Goal: Check status

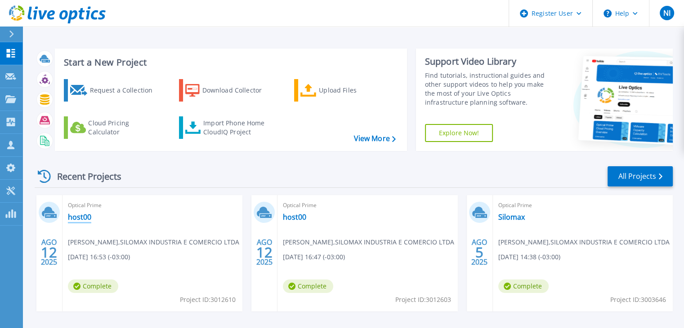
click at [84, 218] on link "host00" at bounding box center [79, 217] width 23 height 9
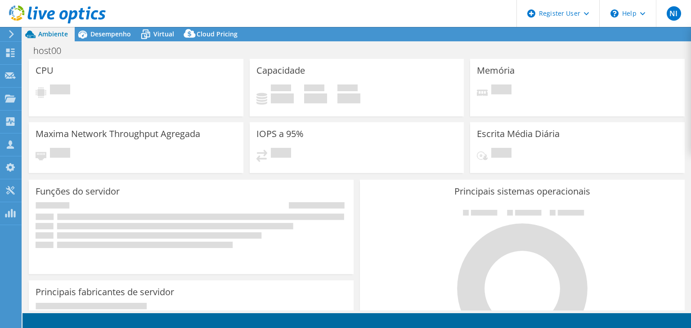
select select "USD"
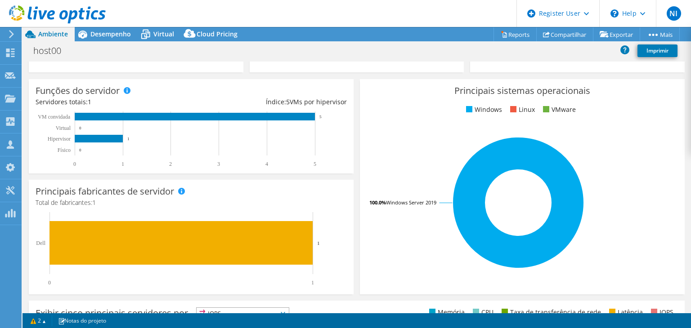
scroll to position [135, 0]
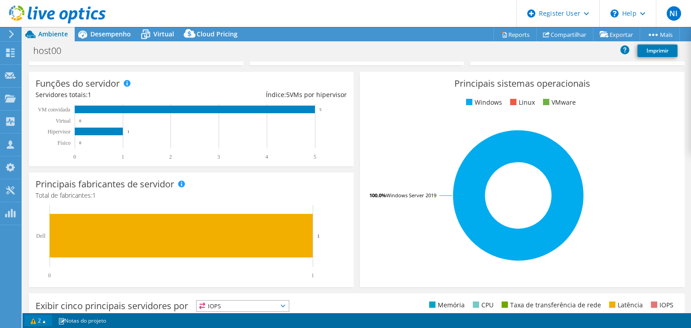
click at [45, 321] on link "2" at bounding box center [38, 320] width 28 height 11
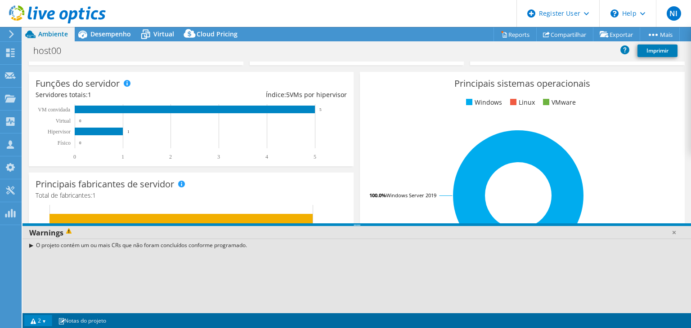
scroll to position [0, 0]
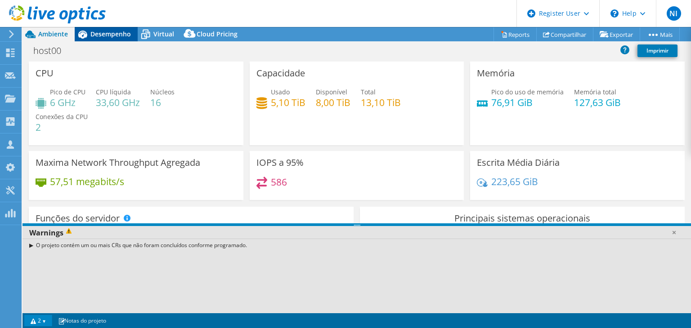
click at [104, 31] on span "Desempenho" at bounding box center [110, 34] width 40 height 9
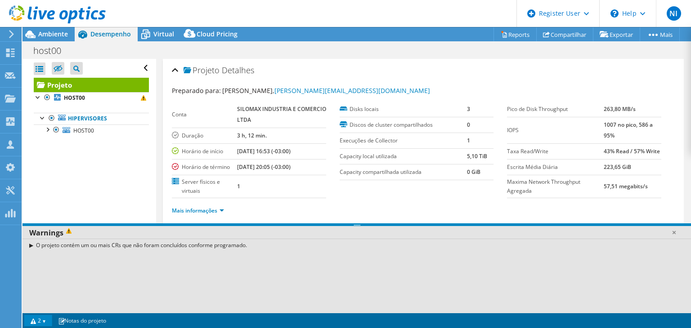
click at [284, 210] on ul "Mais informações" at bounding box center [423, 210] width 503 height 12
click at [29, 244] on div "O projeto contém um ou mais CRs que não foram concluídos conforme programado." at bounding box center [356, 245] width 668 height 13
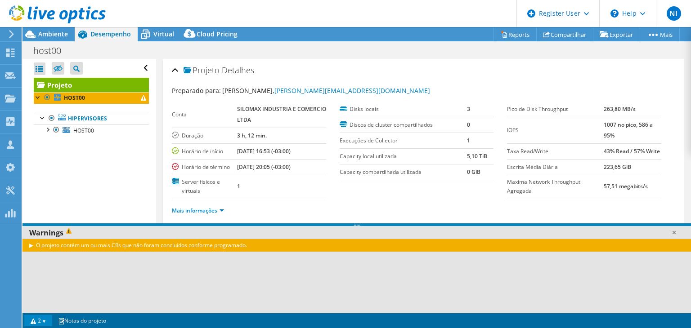
click at [45, 317] on link "2" at bounding box center [38, 320] width 28 height 11
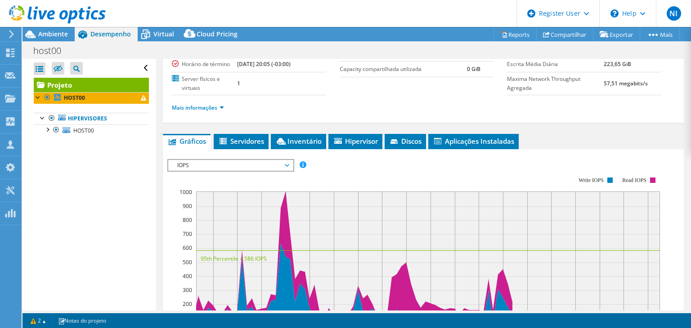
scroll to position [90, 0]
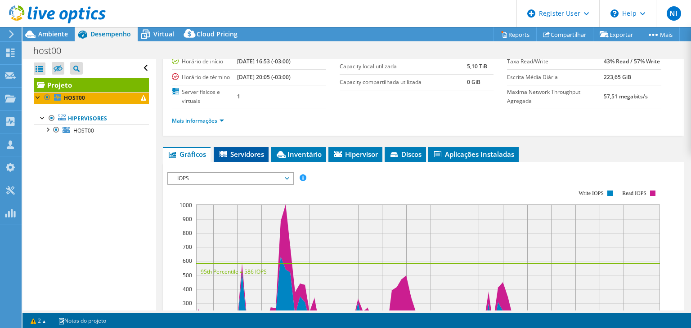
click at [255, 155] on span "Servidores" at bounding box center [241, 154] width 46 height 9
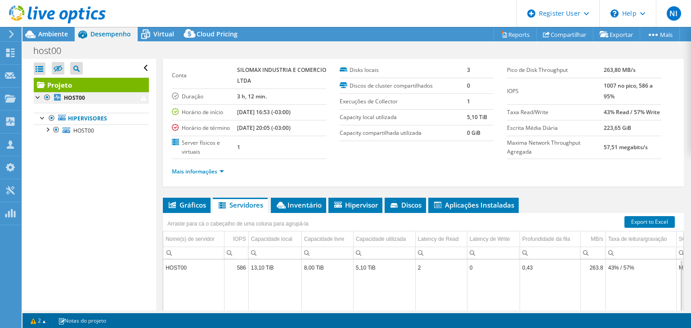
scroll to position [0, 0]
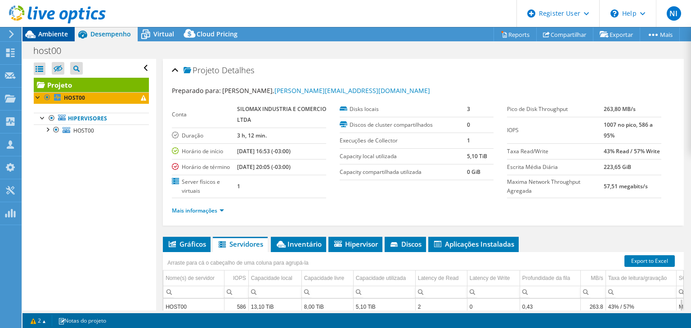
click at [47, 32] on span "Ambiente" at bounding box center [53, 34] width 30 height 9
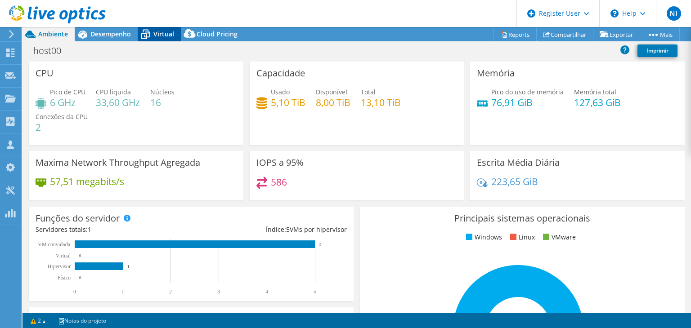
click at [166, 36] on span "Virtual" at bounding box center [163, 34] width 21 height 9
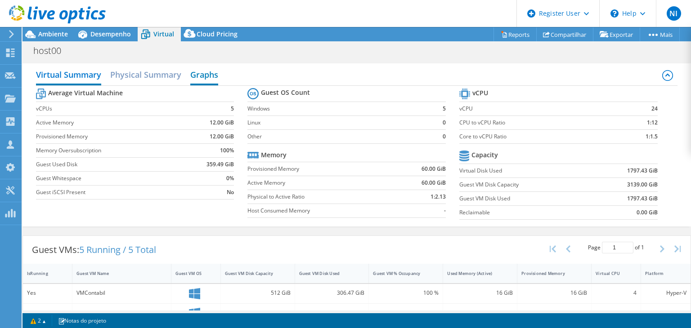
click at [200, 75] on h2 "Graphs" at bounding box center [204, 76] width 28 height 20
